Goal: Task Accomplishment & Management: Manage account settings

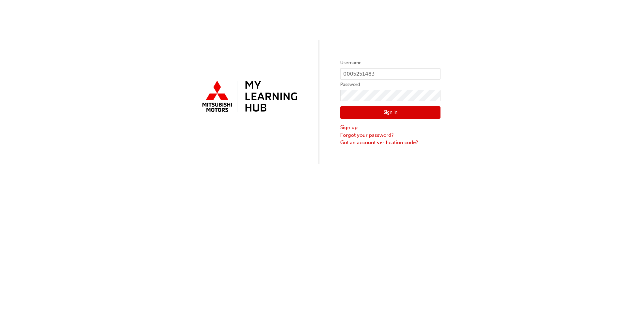
click at [394, 109] on button "Sign In" at bounding box center [390, 112] width 100 height 13
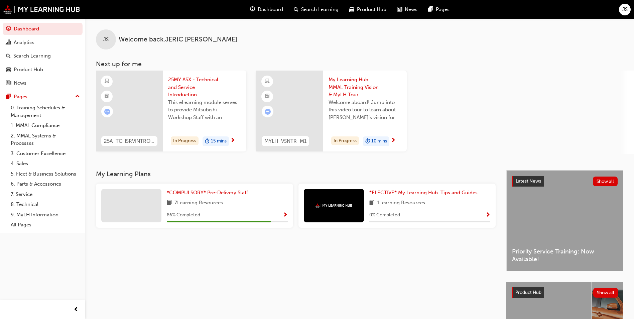
click at [622, 11] on div "JS" at bounding box center [625, 10] width 12 height 12
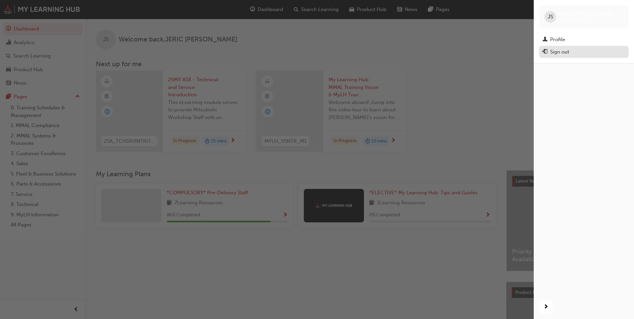
click at [557, 50] on div "Sign out" at bounding box center [559, 52] width 19 height 8
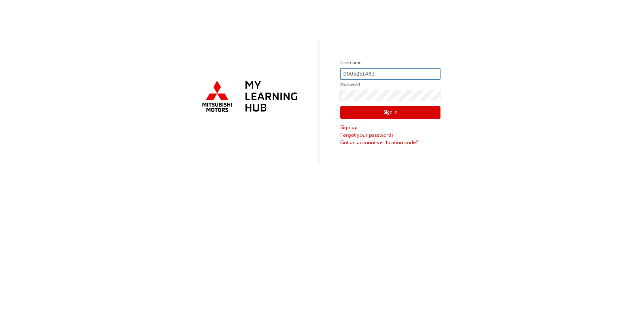
click at [415, 73] on input "0005251483" at bounding box center [390, 73] width 100 height 11
type input "0"
type input "0005838534"
click at [375, 117] on button "Sign In" at bounding box center [390, 112] width 100 height 13
